Goal: Task Accomplishment & Management: Complete application form

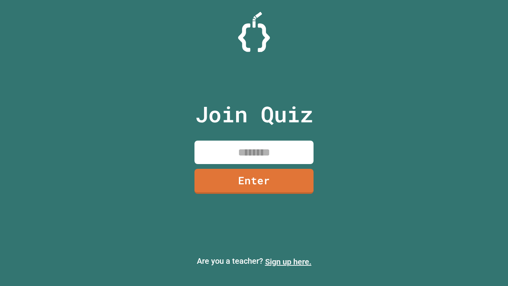
click at [288, 261] on link "Sign up here." at bounding box center [288, 262] width 46 height 10
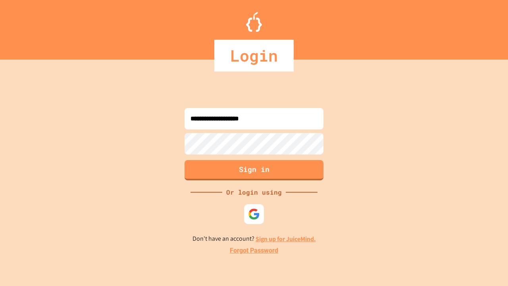
type input "**********"
